Goal: Transaction & Acquisition: Download file/media

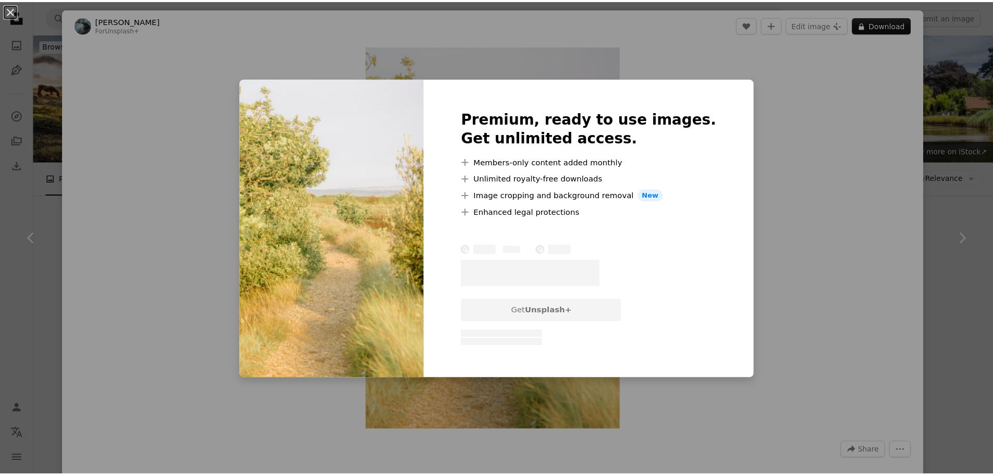
scroll to position [313, 0]
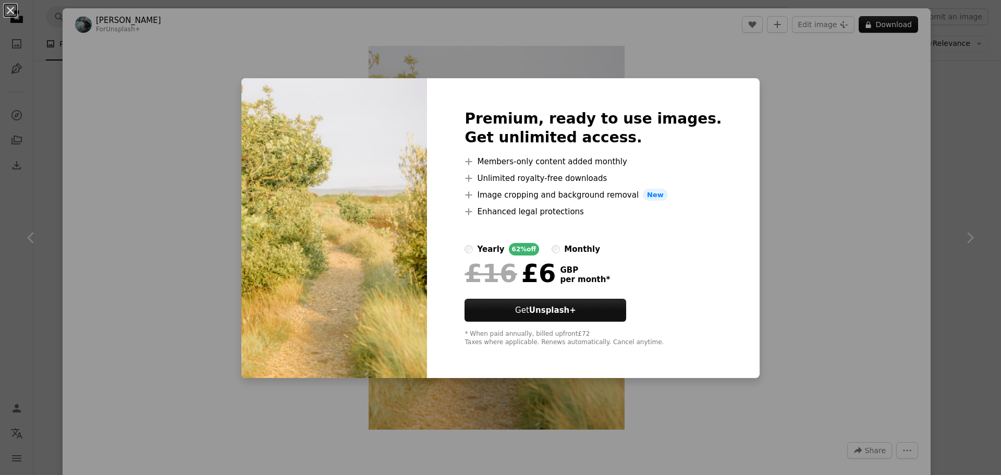
click at [967, 65] on div "An X shape Premium, ready to use images. Get unlimited access. A plus sign Memb…" at bounding box center [500, 237] width 1001 height 475
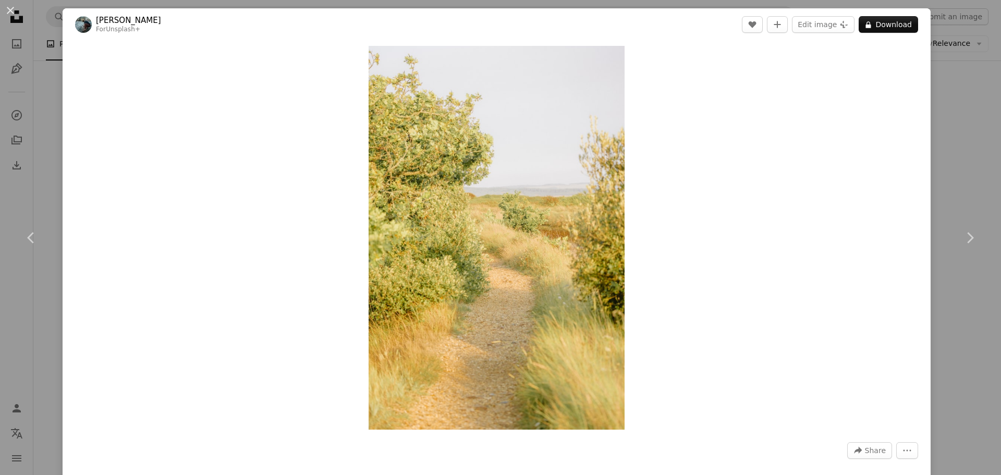
click at [960, 35] on div "An X shape Chevron left Chevron right [PERSON_NAME] For Unsplash+ A heart A plu…" at bounding box center [500, 237] width 1001 height 475
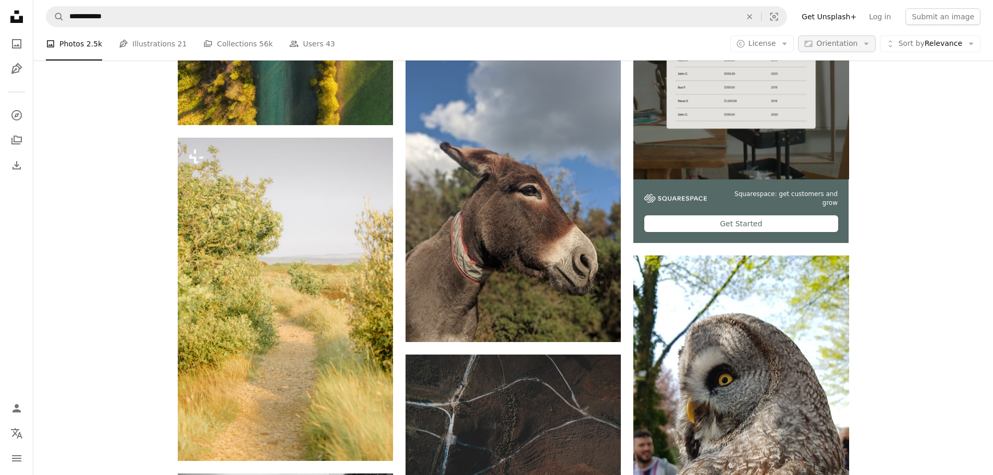
click at [807, 39] on button "Aspect ratio Orientation Arrow down" at bounding box center [837, 43] width 78 height 17
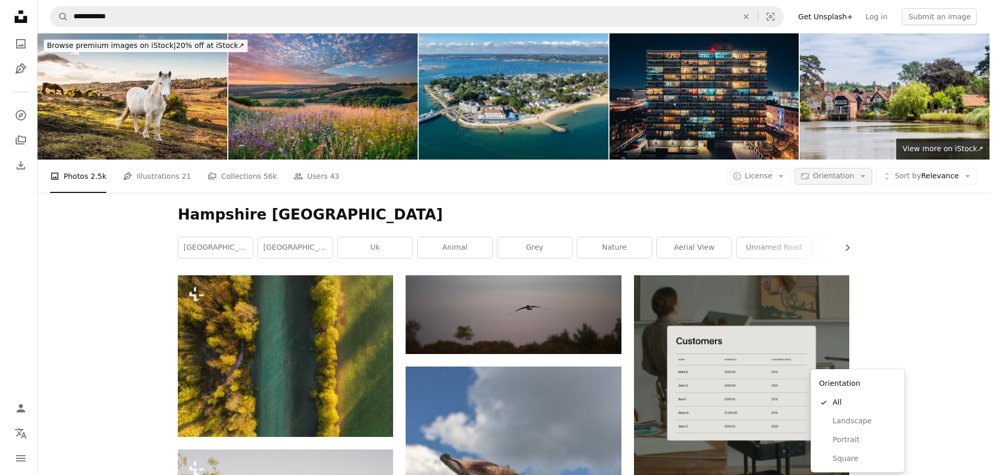
scroll to position [313, 0]
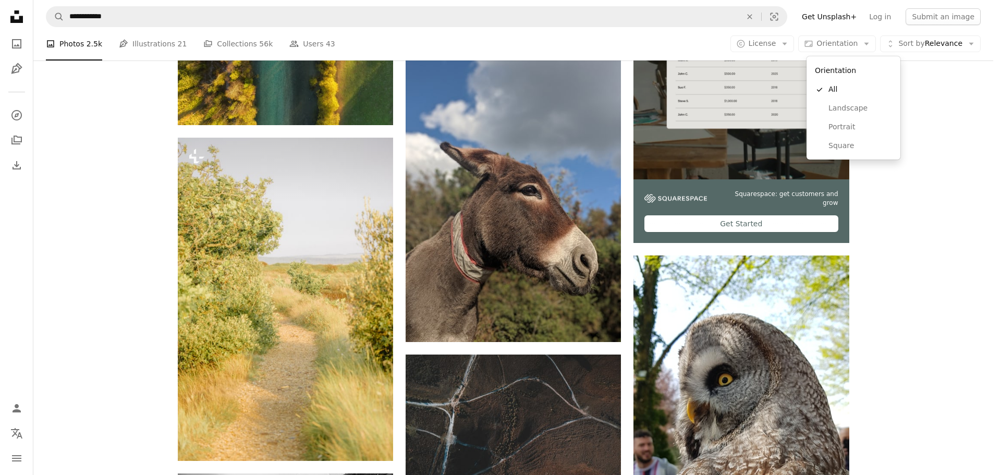
click at [799, 40] on body "**********" at bounding box center [496, 237] width 993 height 475
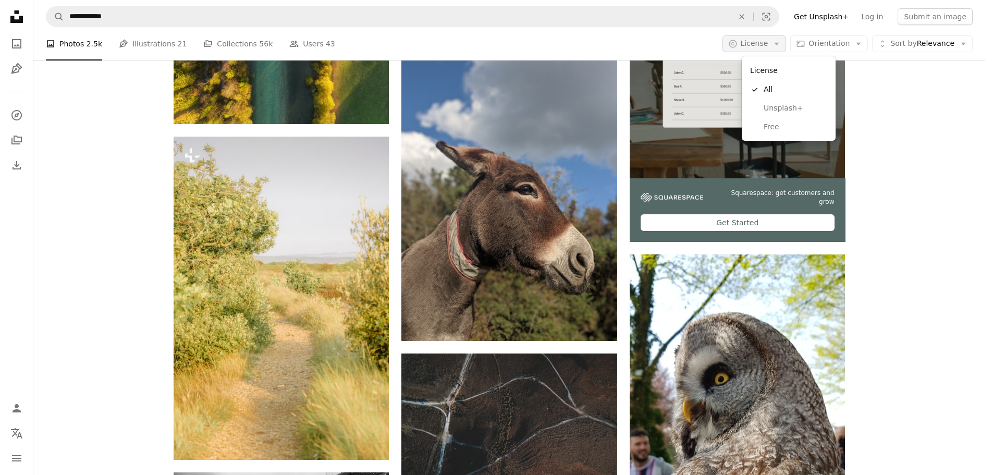
scroll to position [0, 0]
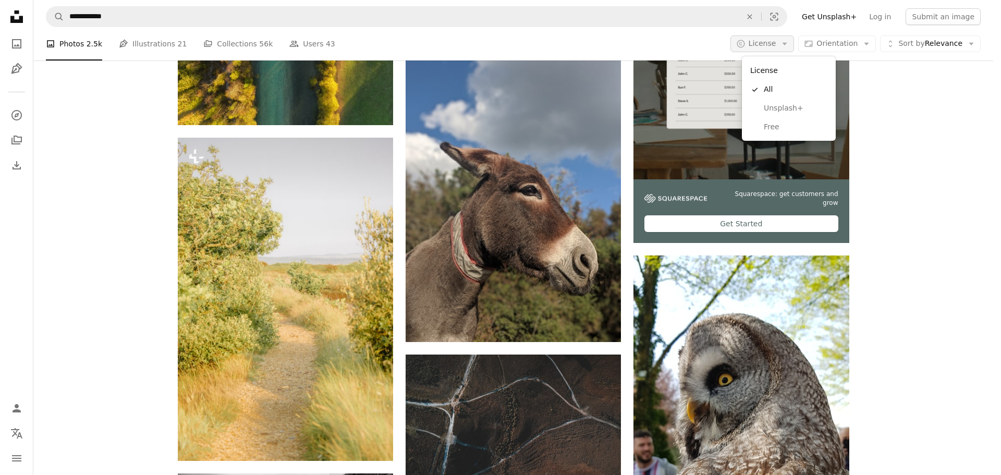
click at [789, 42] on icon "Arrow down" at bounding box center [784, 43] width 9 height 9
click at [785, 124] on span "Free" at bounding box center [796, 127] width 64 height 10
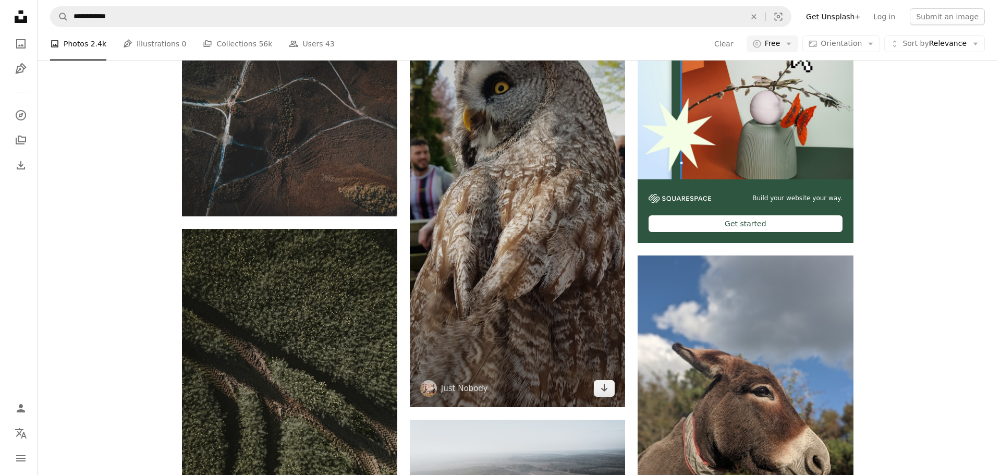
scroll to position [625, 0]
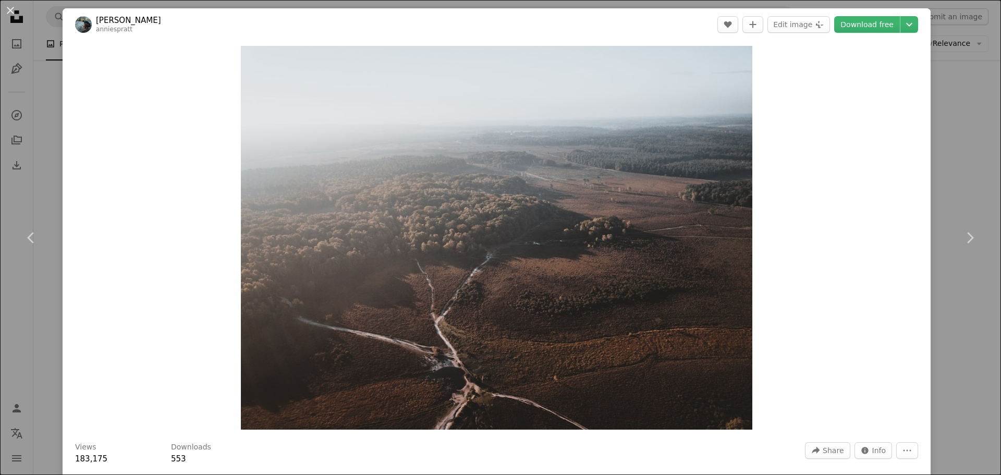
click at [957, 156] on div "An X shape Chevron left Chevron right [PERSON_NAME] anniespratt A heart A plus …" at bounding box center [500, 237] width 1001 height 475
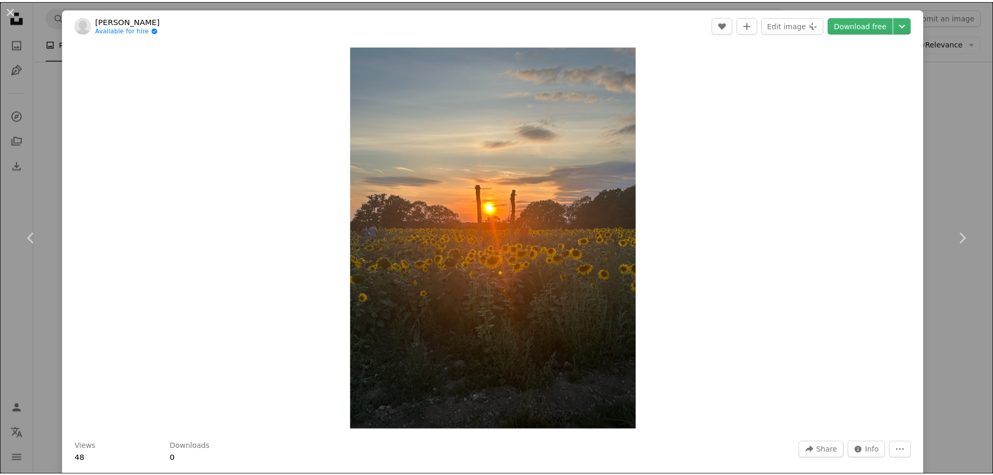
scroll to position [313, 0]
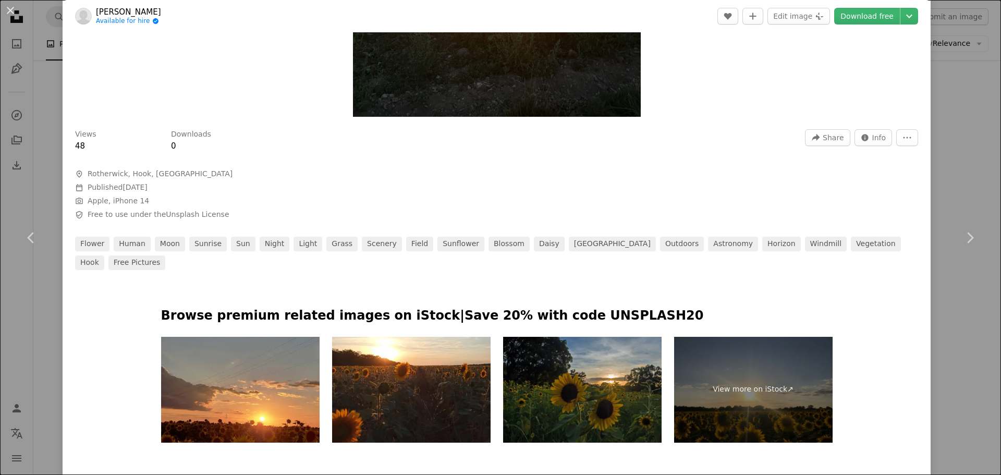
click at [973, 166] on div "An X shape Chevron left Chevron right [PERSON_NAME] Available for hire A checkm…" at bounding box center [500, 237] width 1001 height 475
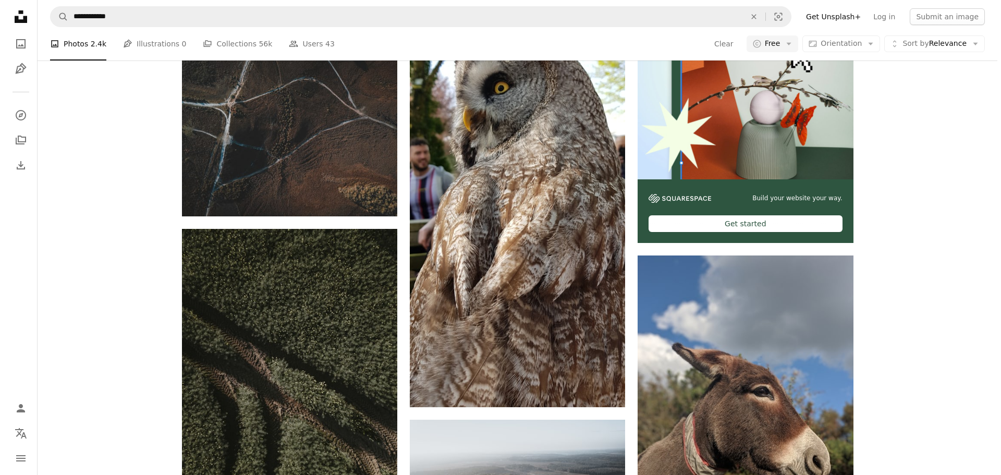
scroll to position [1251, 0]
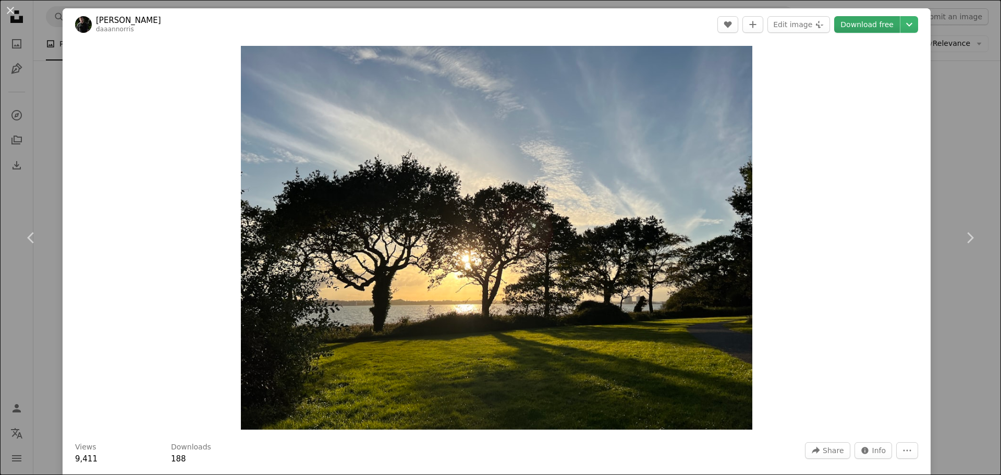
click at [857, 26] on link "Download free" at bounding box center [867, 24] width 66 height 17
